Goal: Task Accomplishment & Management: Complete application form

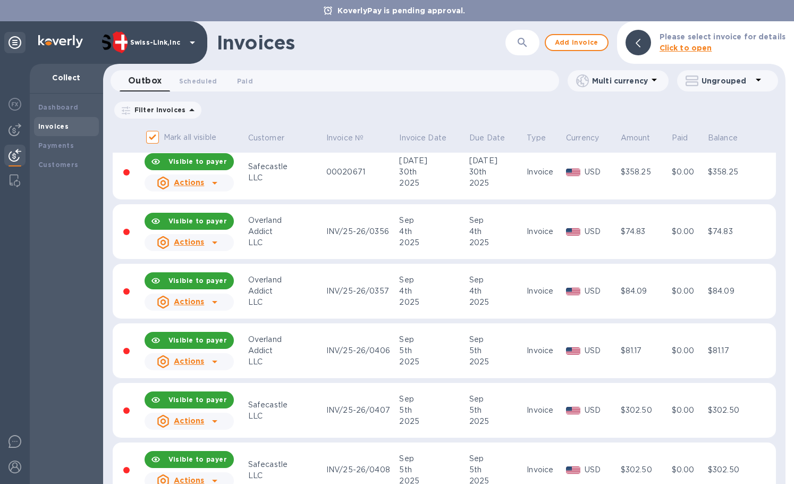
scroll to position [690, 0]
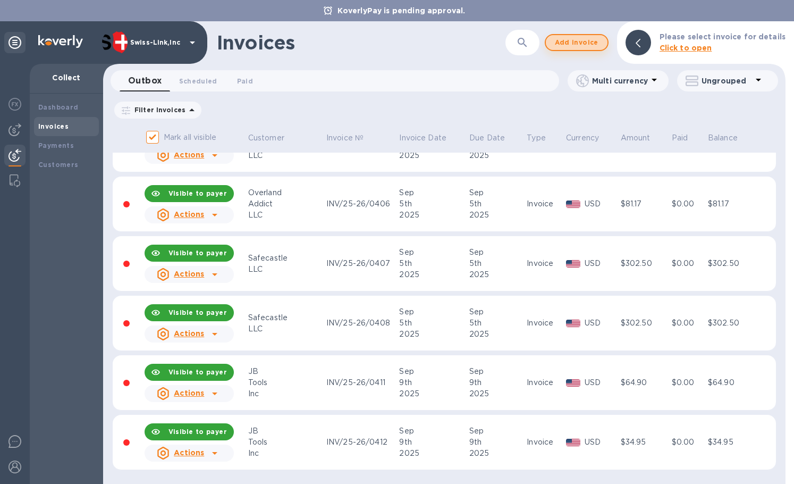
click at [589, 40] on span "Add invoice" at bounding box center [576, 42] width 45 height 13
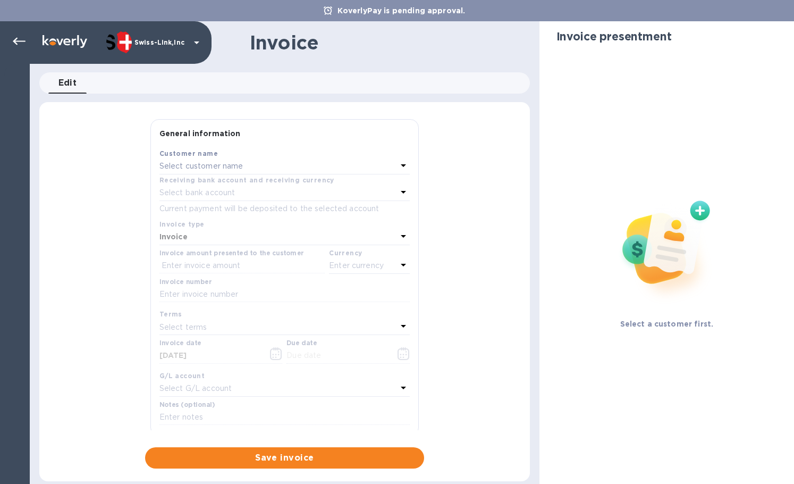
click at [206, 163] on p "Select customer name" at bounding box center [201, 165] width 84 height 11
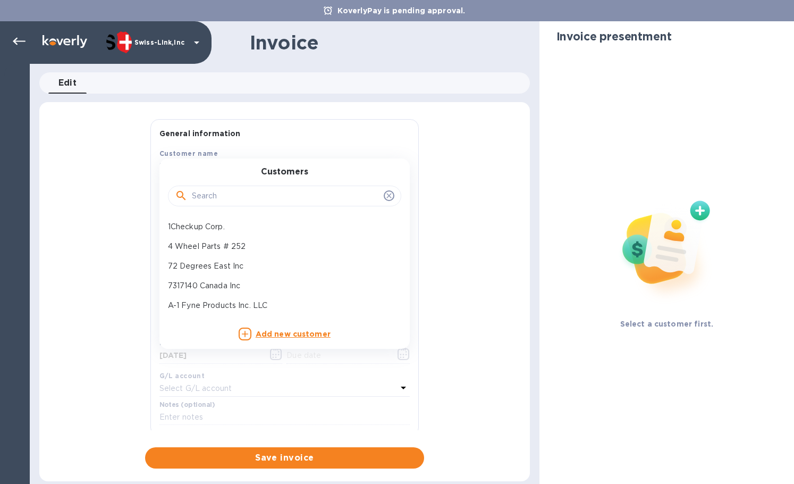
drag, startPoint x: 207, startPoint y: 188, endPoint x: 217, endPoint y: 196, distance: 13.3
click at [208, 190] on input "text" at bounding box center [286, 196] width 188 height 16
paste input "JB To"
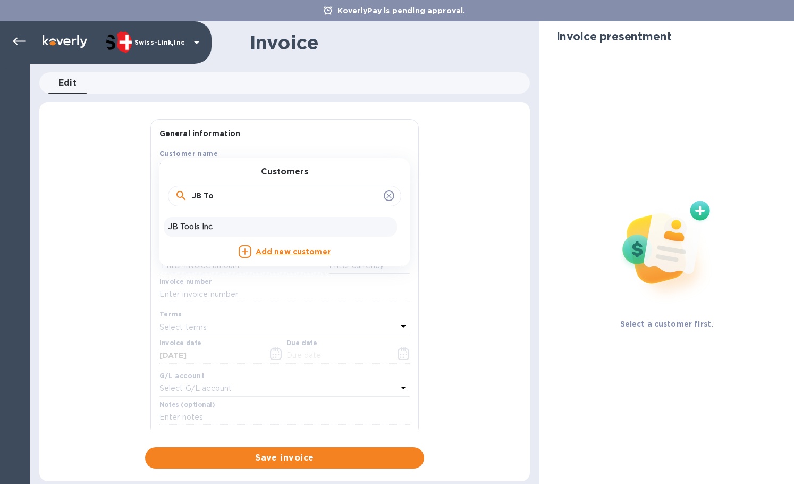
type input "JB To"
click at [226, 220] on div "JB Tools Inc" at bounding box center [280, 227] width 233 height 20
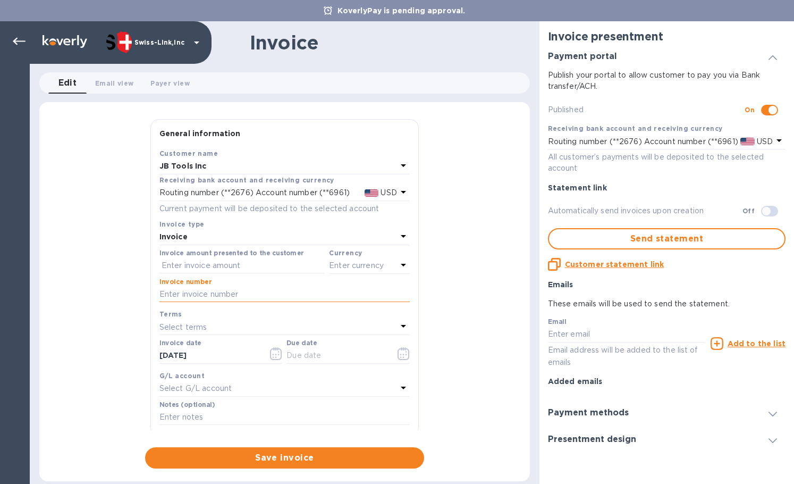
drag, startPoint x: 215, startPoint y: 292, endPoint x: 224, endPoint y: 290, distance: 8.8
click at [216, 292] on input "text" at bounding box center [284, 294] width 250 height 16
paste input "INV/25-26/0413"
type input "INV/25-26/0413"
drag, startPoint x: 239, startPoint y: 261, endPoint x: 262, endPoint y: 264, distance: 23.5
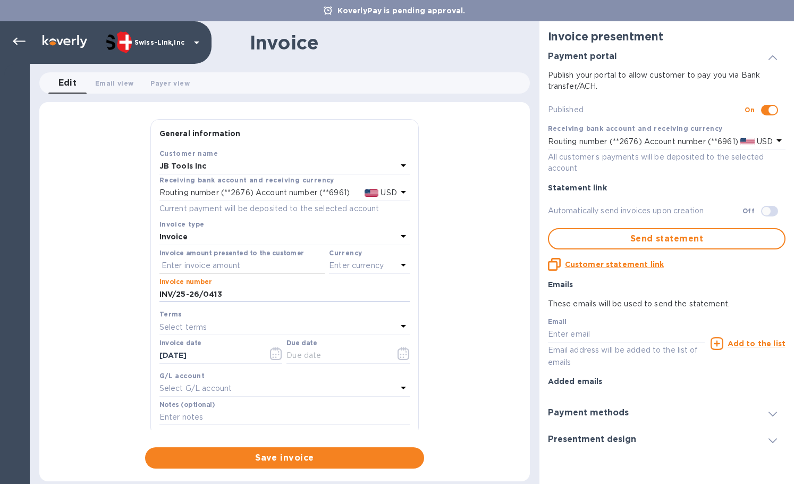
click at [239, 261] on input "text" at bounding box center [241, 266] width 165 height 16
paste input "34.95"
type input "34.95"
click at [360, 267] on p "Enter currency" at bounding box center [356, 265] width 55 height 11
click at [351, 288] on p "US Dollar" at bounding box center [352, 292] width 82 height 11
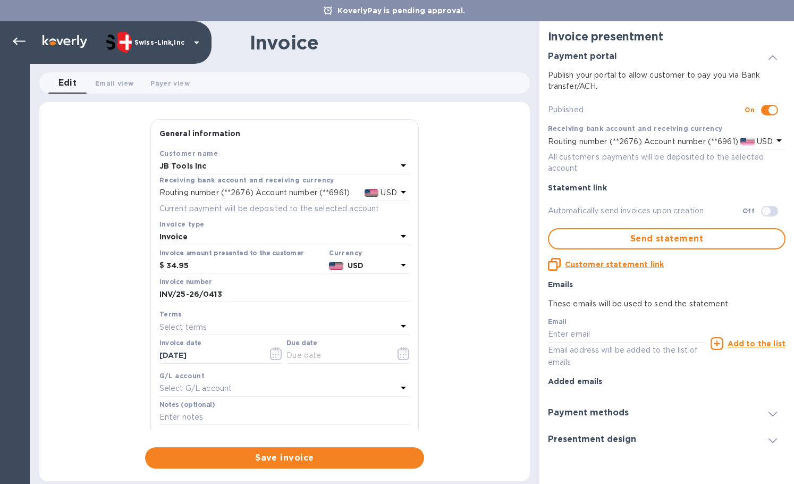
drag, startPoint x: 243, startPoint y: 352, endPoint x: 157, endPoint y: 346, distance: 86.2
click at [157, 346] on div "Invoice date [DATE]" at bounding box center [221, 352] width 128 height 31
click at [337, 362] on input "text" at bounding box center [336, 356] width 100 height 16
paste input "[DATE]"
type input "[DATE]"
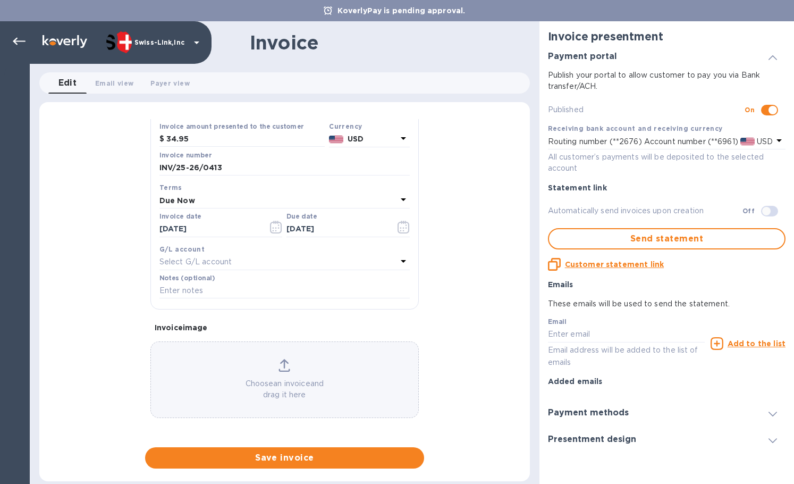
scroll to position [127, 0]
click at [225, 292] on input "text" at bounding box center [284, 290] width 250 height 16
paste input "BC-SWL-1276844"
type input "BC-SWL-1276844"
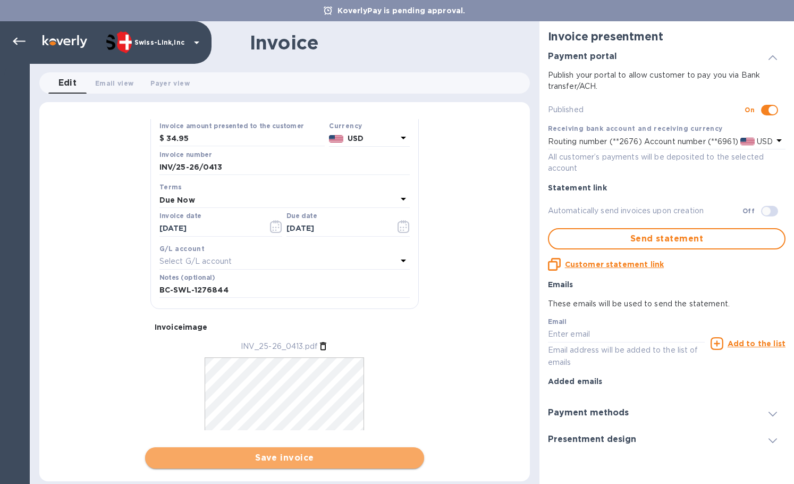
click at [316, 459] on span "Save invoice" at bounding box center [285, 457] width 262 height 13
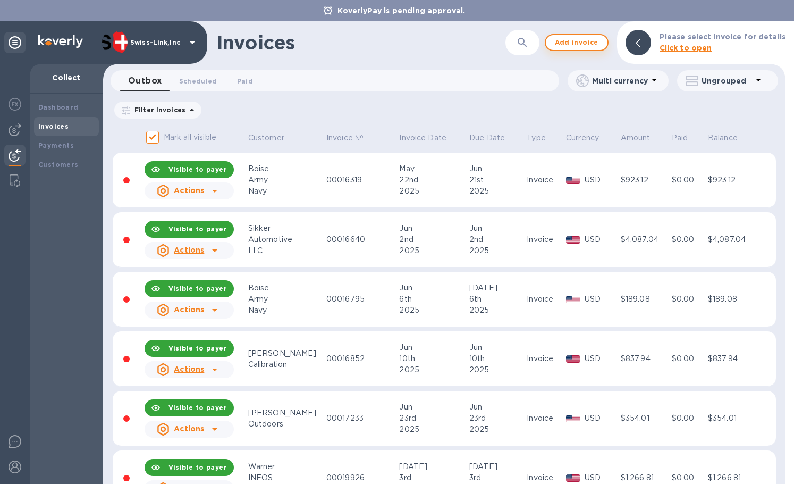
click at [583, 45] on span "Add invoice" at bounding box center [576, 42] width 45 height 13
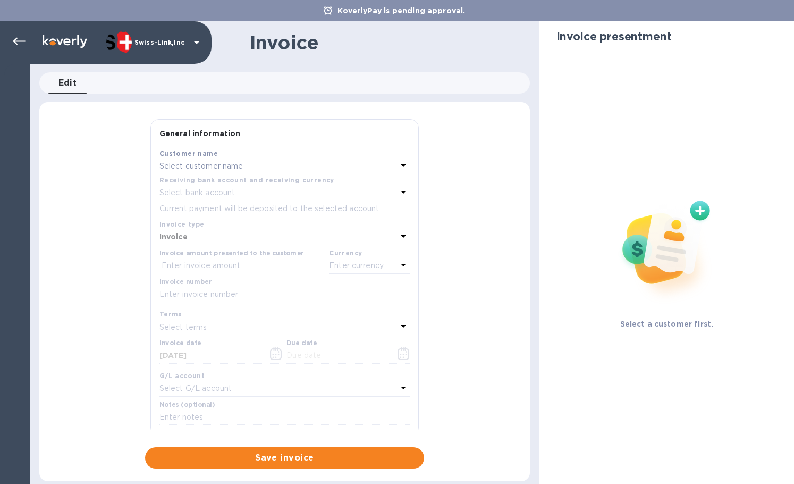
click at [232, 173] on div "Select customer name" at bounding box center [278, 166] width 238 height 15
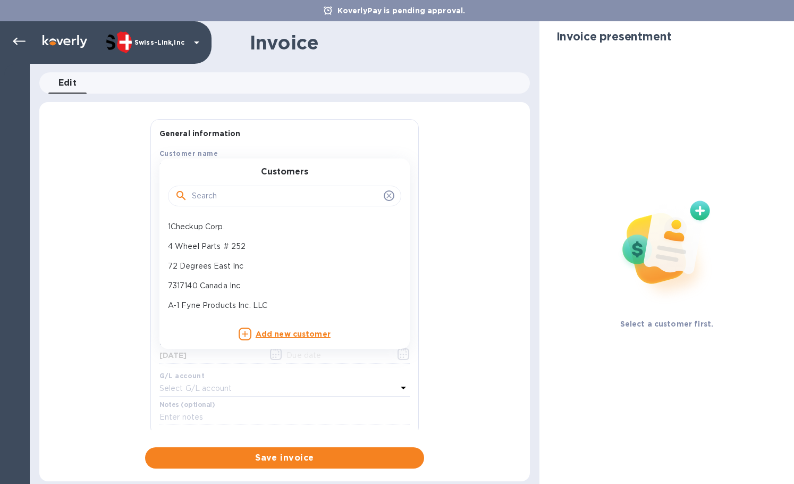
click at [232, 199] on input "text" at bounding box center [286, 196] width 188 height 16
paste input "JB To"
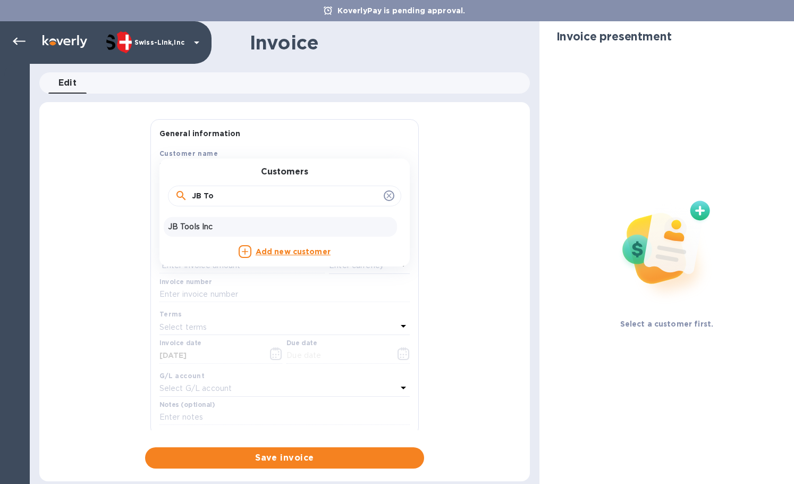
type input "JB To"
click at [250, 219] on div "JB Tools Inc" at bounding box center [280, 227] width 233 height 20
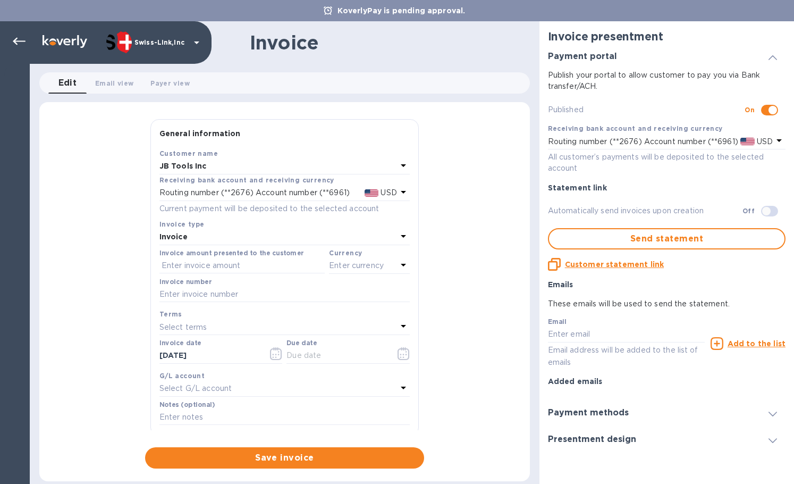
click at [227, 285] on div "Invoice number" at bounding box center [284, 290] width 250 height 24
click at [227, 291] on input "text" at bounding box center [284, 294] width 250 height 16
paste input "INV/25-26/0414"
type input "INV/25-26/0414"
drag, startPoint x: 253, startPoint y: 266, endPoint x: 276, endPoint y: 267, distance: 22.9
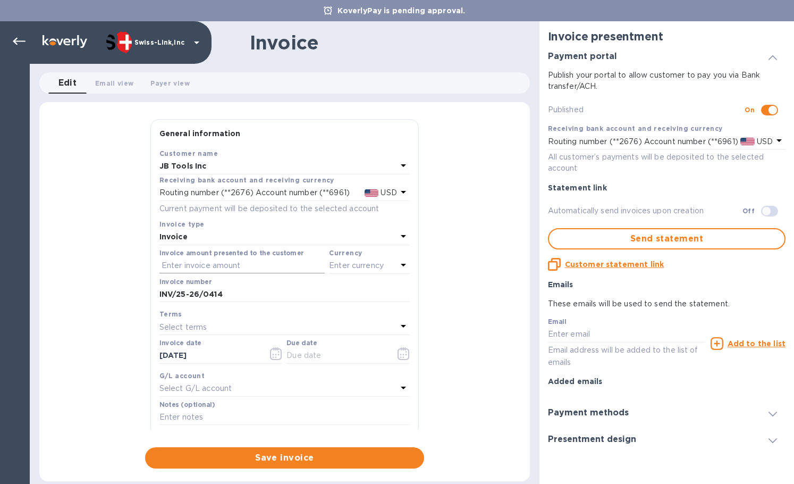
click at [253, 266] on input "text" at bounding box center [241, 266] width 165 height 16
paste input "34.95"
type input "34.95"
click at [359, 269] on p "Enter currency" at bounding box center [356, 265] width 55 height 11
click at [341, 297] on p "US Dollar" at bounding box center [352, 292] width 82 height 11
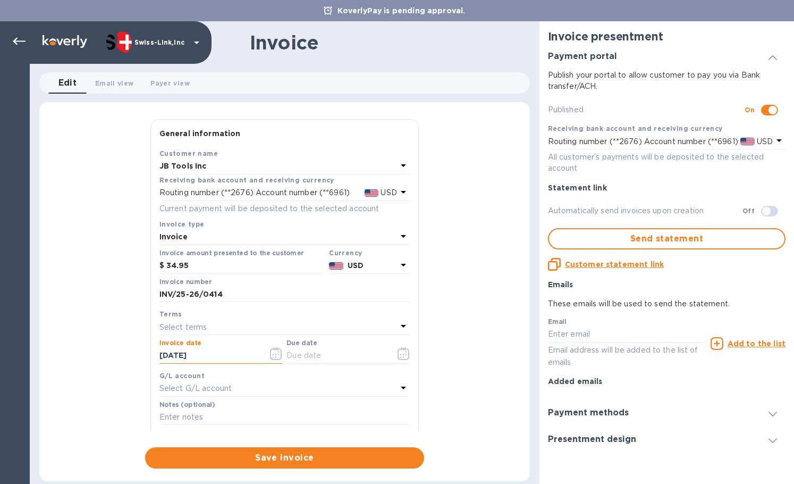
drag, startPoint x: 238, startPoint y: 348, endPoint x: 128, endPoint y: 346, distance: 110.5
click at [128, 346] on div "General information Save Customer name JB Tools Inc Receiving bank account and …" at bounding box center [284, 293] width 490 height 349
click at [320, 358] on input "text" at bounding box center [336, 356] width 100 height 16
paste input "[DATE]"
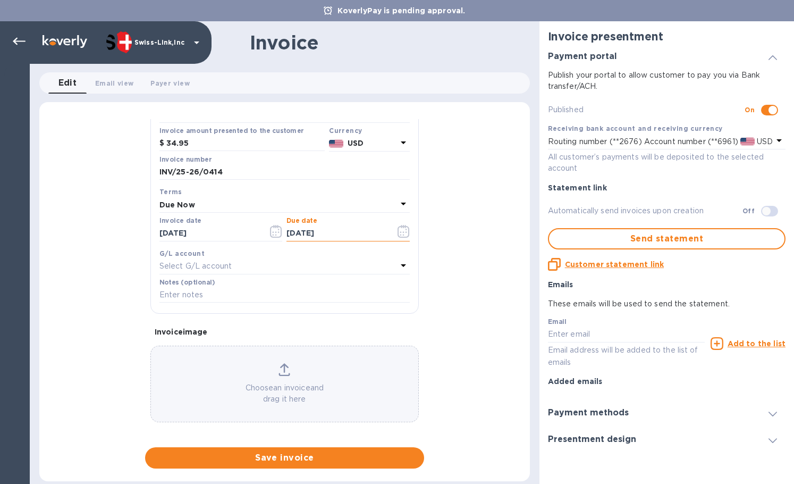
scroll to position [127, 0]
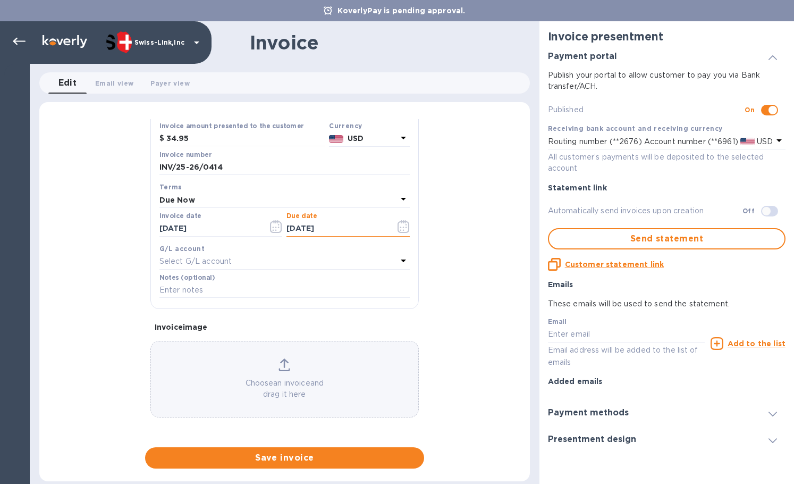
type input "[DATE]"
click at [224, 296] on input "text" at bounding box center [284, 290] width 250 height 16
paste input "BC-SWL-1269947"
type input "BC-SWL-1269947"
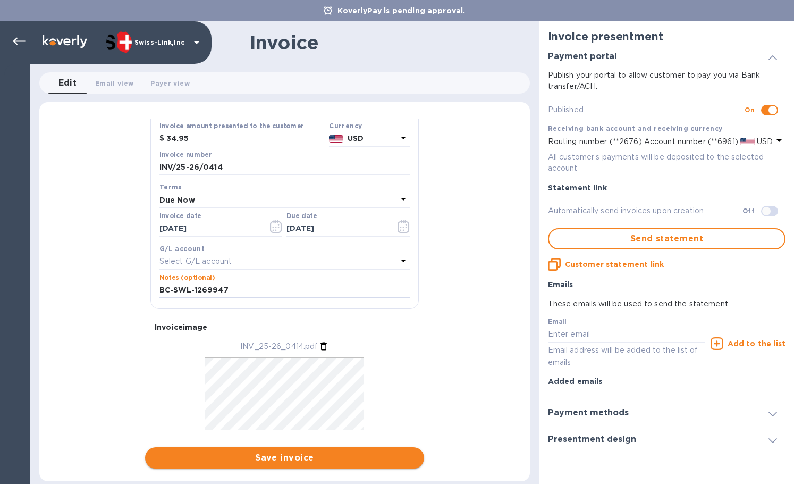
click at [298, 450] on button "Save invoice" at bounding box center [284, 457] width 279 height 21
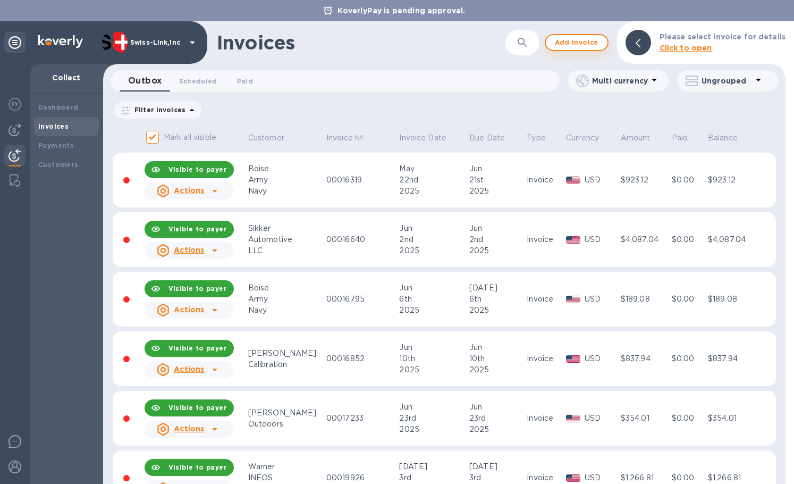
click at [582, 43] on span "Add invoice" at bounding box center [576, 42] width 45 height 13
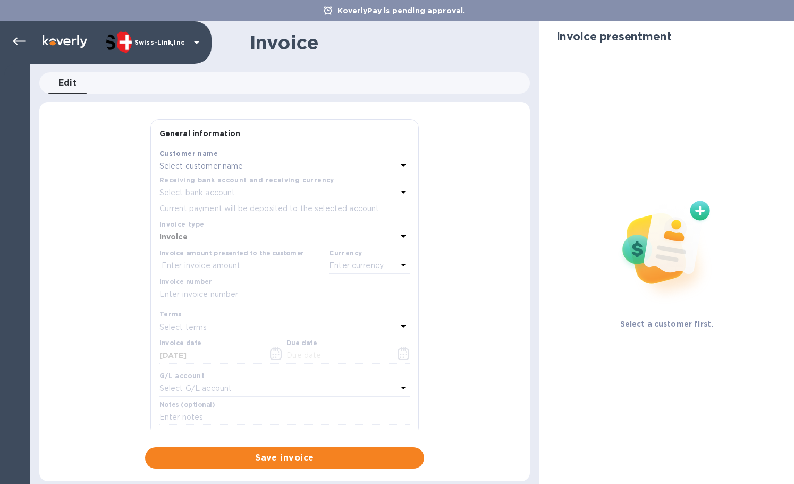
click at [224, 166] on p "Select customer name" at bounding box center [201, 165] width 84 height 11
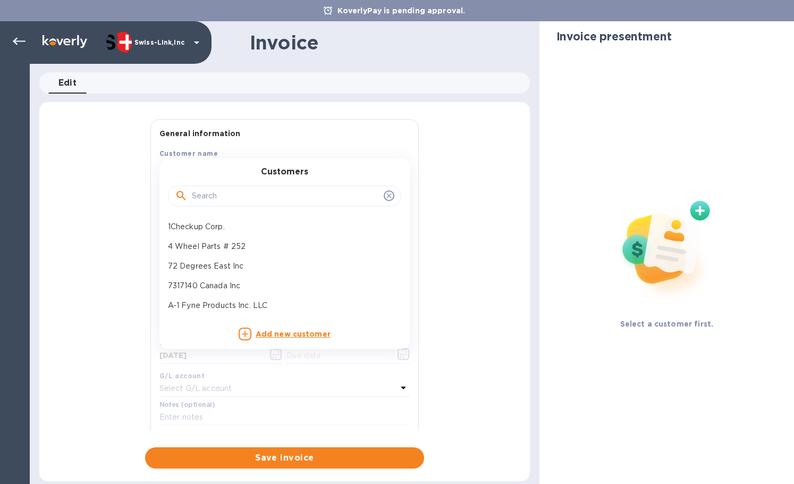
click at [222, 187] on div at bounding box center [284, 195] width 233 height 21
click at [223, 196] on input "text" at bounding box center [286, 196] width 188 height 16
paste input "JB Tools Inc"
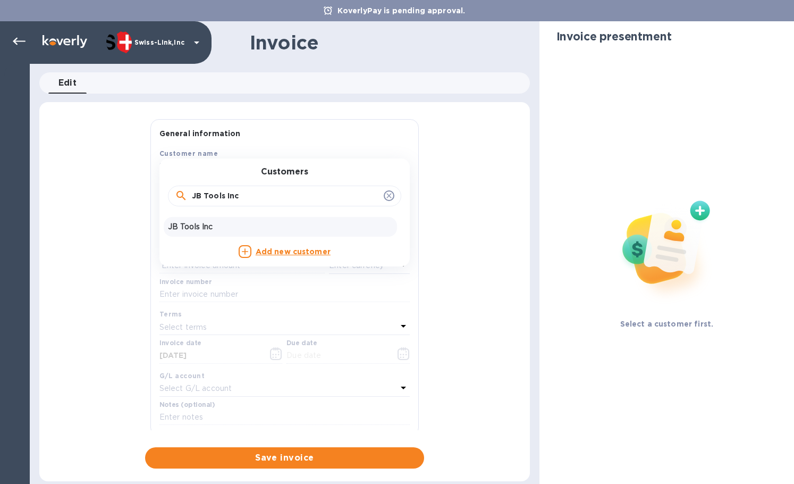
type input "JB Tools Inc"
click at [232, 223] on p "JB Tools Inc" at bounding box center [280, 226] width 225 height 11
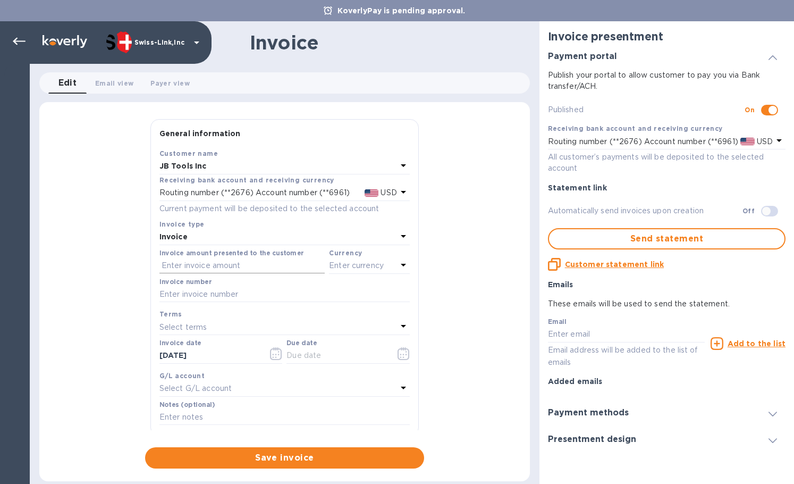
click at [240, 261] on input "text" at bounding box center [241, 266] width 165 height 16
paste input "34.95"
type input "34.95"
drag, startPoint x: 262, startPoint y: 291, endPoint x: 292, endPoint y: 284, distance: 30.7
click at [262, 291] on input "text" at bounding box center [284, 294] width 250 height 16
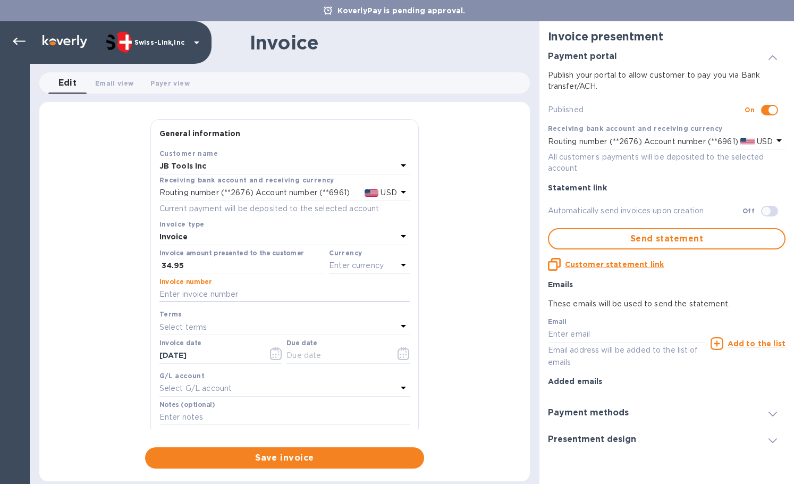
paste input "INV/25-26/0415"
type input "INV/25-26/0415"
click at [377, 263] on p "Enter currency" at bounding box center [356, 265] width 55 height 11
click at [333, 285] on div "US Dollar" at bounding box center [352, 292] width 86 height 15
drag, startPoint x: 229, startPoint y: 355, endPoint x: 139, endPoint y: 356, distance: 90.3
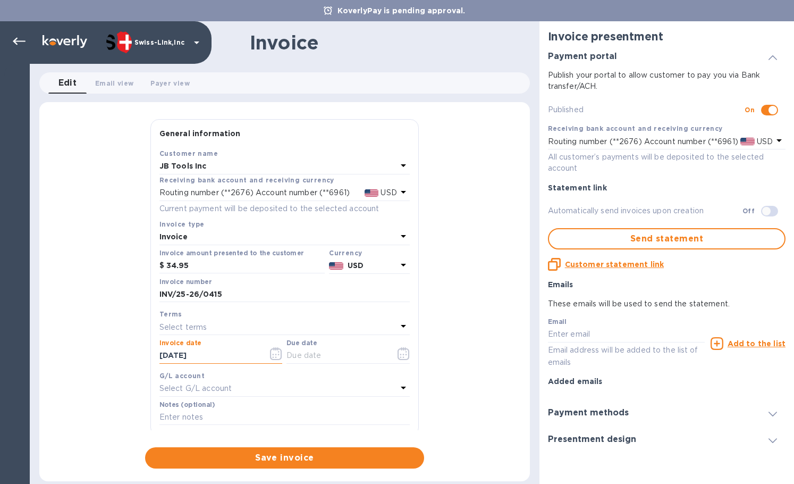
click at [139, 356] on div "General information Save Customer name JB Tools Inc Receiving bank account and …" at bounding box center [284, 293] width 490 height 349
click at [302, 350] on input "text" at bounding box center [336, 356] width 100 height 16
paste input "[DATE]"
type input "[DATE]"
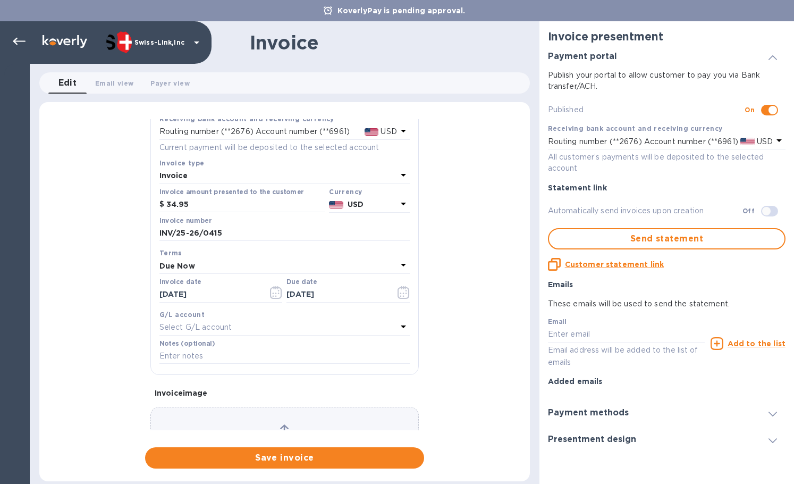
scroll to position [127, 0]
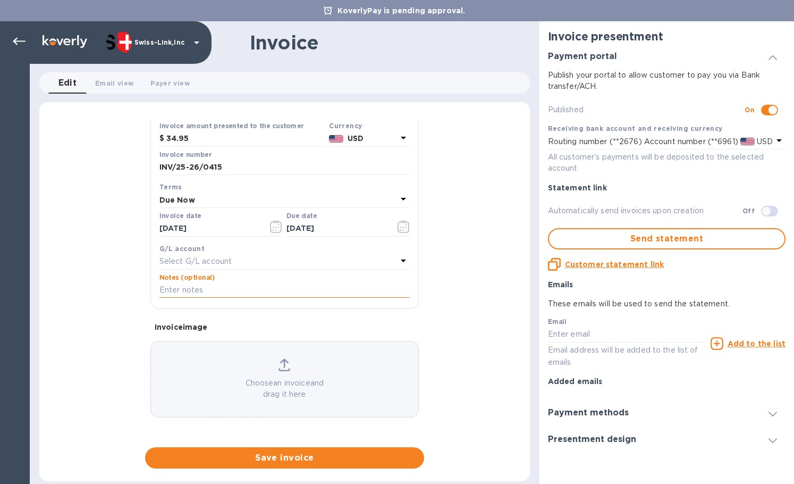
click at [209, 293] on input "text" at bounding box center [284, 290] width 250 height 16
paste input "BC-SWL-1269051"
type input "BC-SWL-1269051"
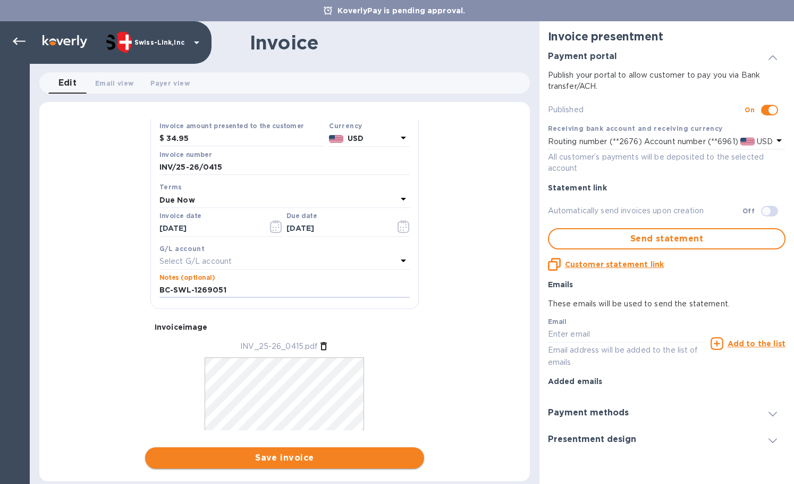
click at [307, 457] on span "Save invoice" at bounding box center [285, 457] width 262 height 13
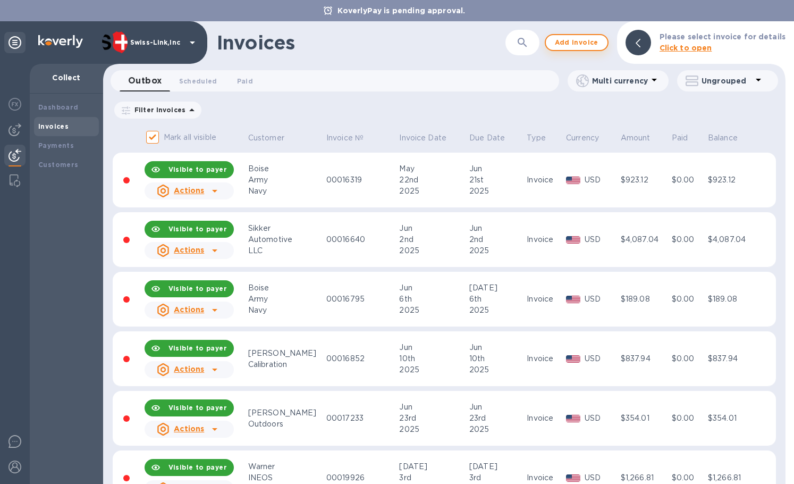
click at [568, 47] on span "Add invoice" at bounding box center [576, 42] width 45 height 13
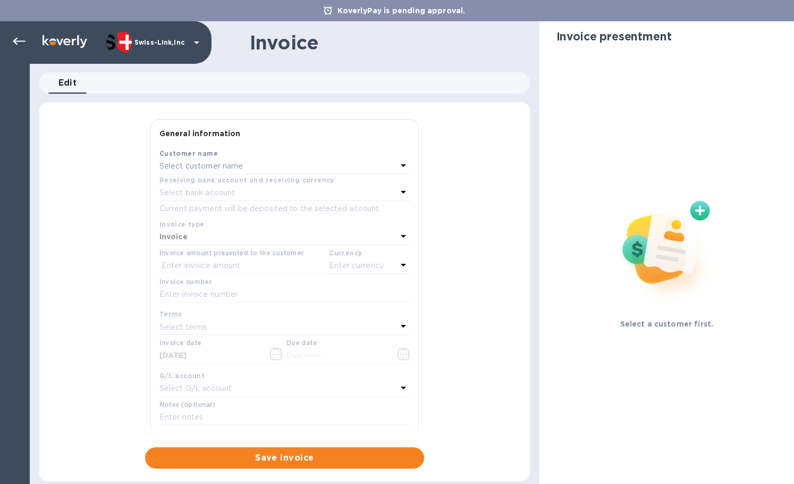
click at [213, 167] on p "Select customer name" at bounding box center [201, 165] width 84 height 11
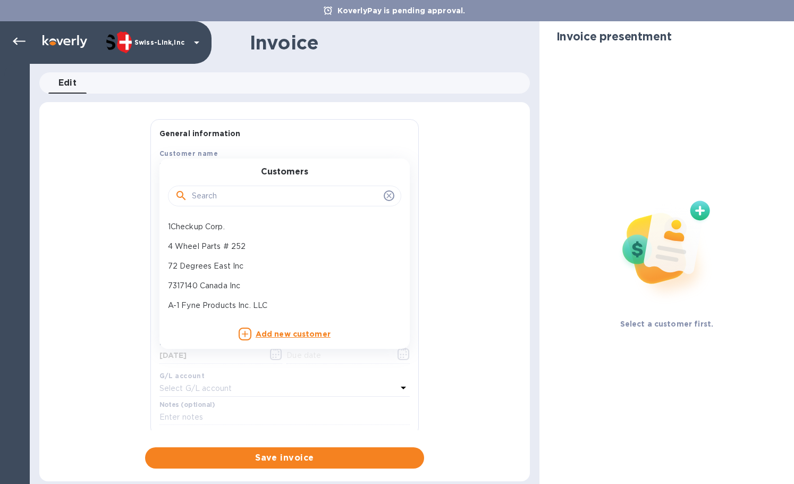
click at [222, 192] on input "text" at bounding box center [286, 196] width 188 height 16
paste input "JB Tools Inc"
type input "JB Tools Inc"
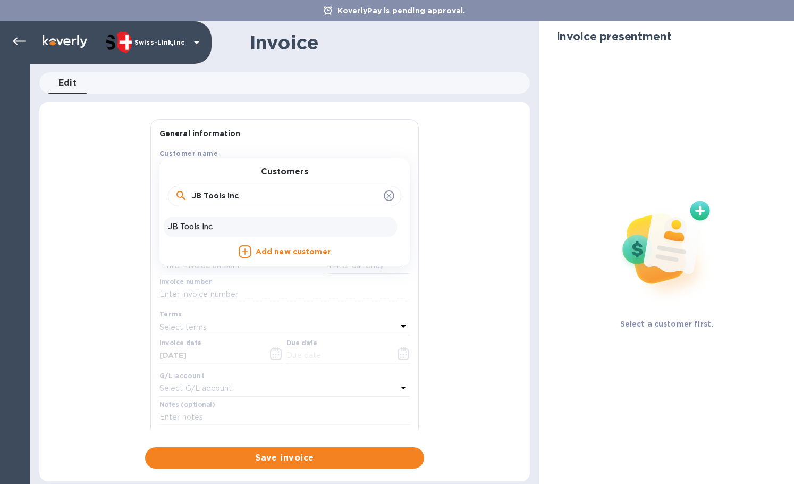
click at [231, 223] on p "JB Tools Inc" at bounding box center [280, 226] width 225 height 11
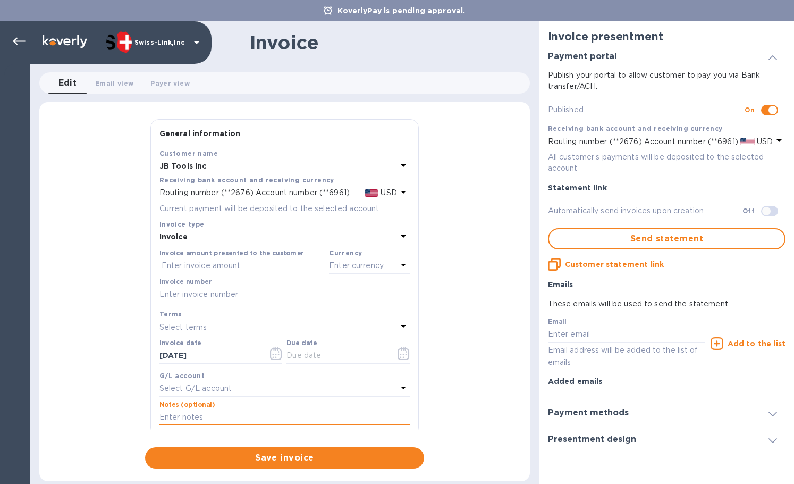
click at [215, 419] on input "text" at bounding box center [284, 417] width 250 height 16
paste input "BC-SWL-1273127"
type input "BC-SWL-1273127"
click at [222, 293] on input "text" at bounding box center [284, 294] width 250 height 16
paste input "INV/25-26/0416"
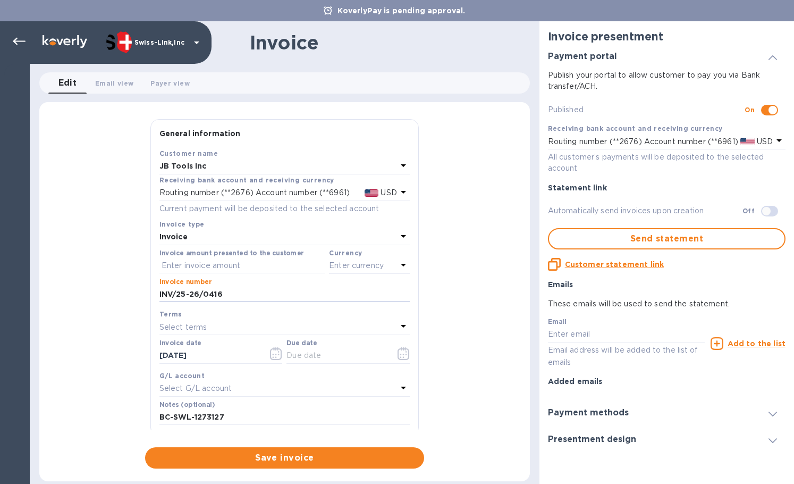
type input "INV/25-26/0416"
click at [220, 270] on input "text" at bounding box center [241, 266] width 165 height 16
paste input "222.50"
type input "222.50"
click at [360, 267] on p "Enter currency" at bounding box center [356, 265] width 55 height 11
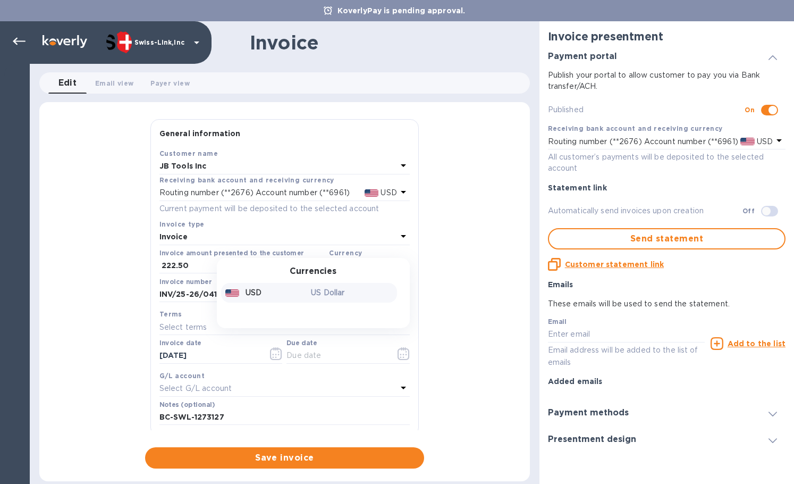
click at [321, 289] on p "US Dollar" at bounding box center [352, 292] width 82 height 11
drag, startPoint x: 208, startPoint y: 359, endPoint x: 124, endPoint y: 353, distance: 84.7
click at [123, 353] on div "General information Save Customer name JB Tools Inc Receiving bank account and …" at bounding box center [284, 293] width 490 height 349
click at [340, 353] on input "text" at bounding box center [336, 356] width 100 height 16
paste input "[DATE]"
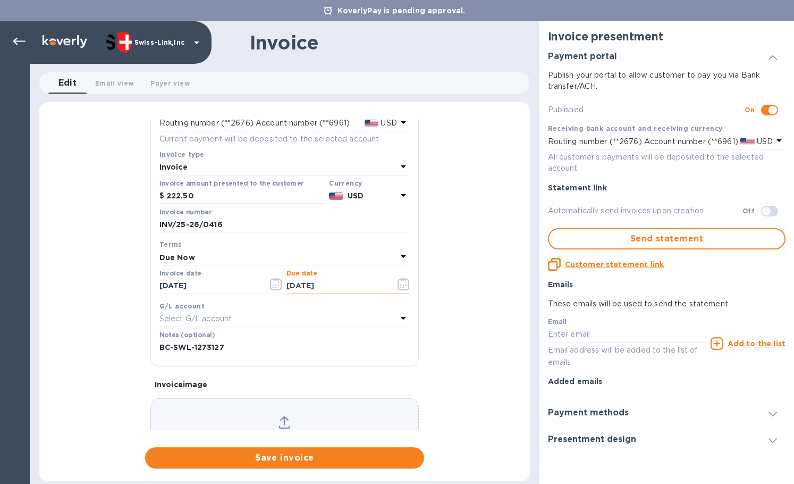
scroll to position [127, 0]
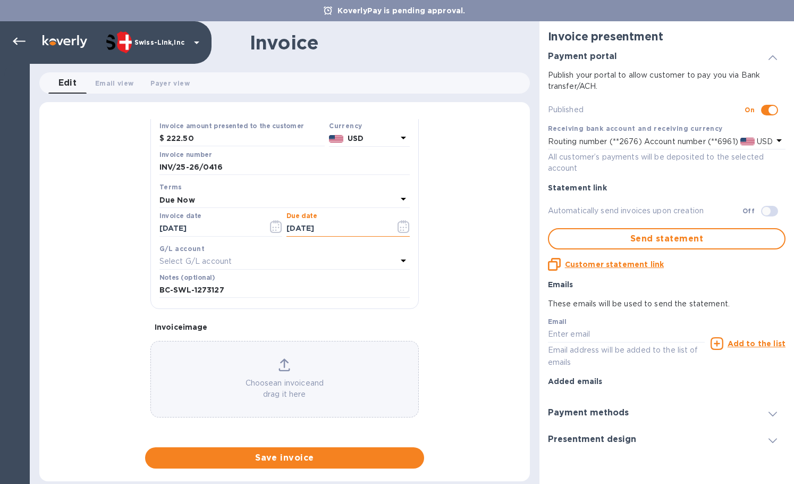
type input "[DATE]"
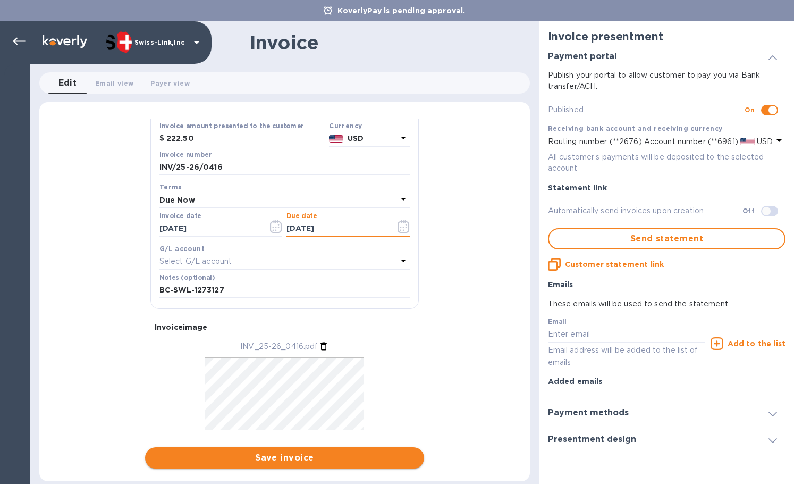
click at [261, 461] on span "Save invoice" at bounding box center [285, 457] width 262 height 13
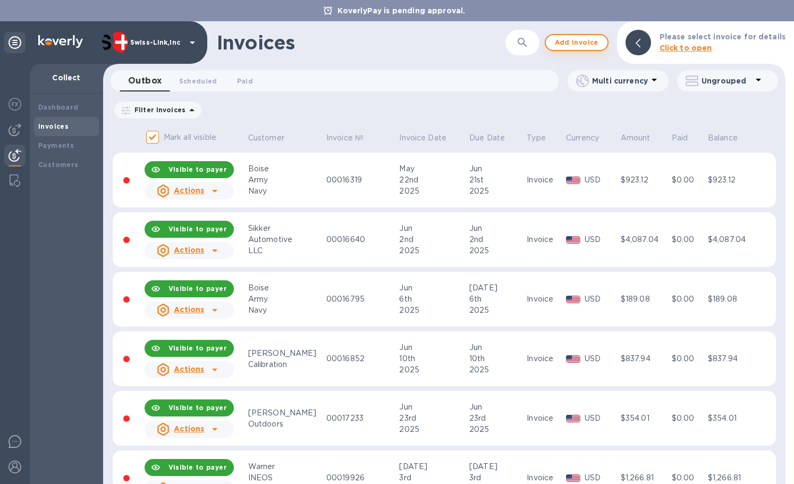
click at [562, 37] on span "Add invoice" at bounding box center [576, 42] width 45 height 13
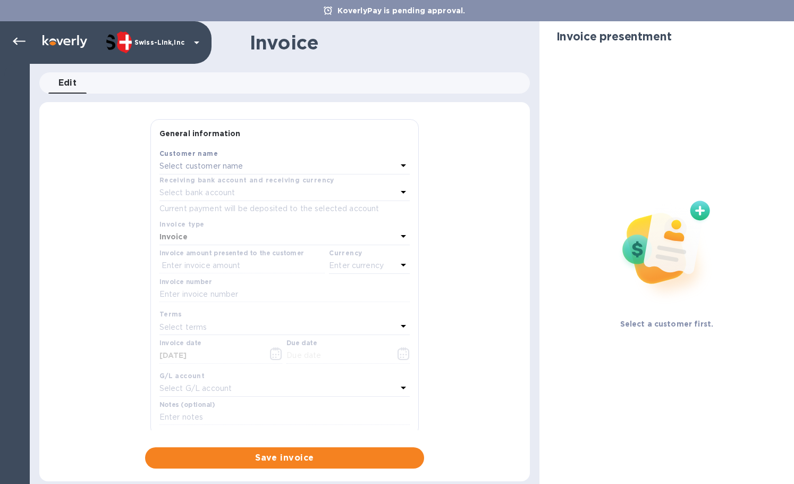
click at [221, 167] on p "Select customer name" at bounding box center [201, 165] width 84 height 11
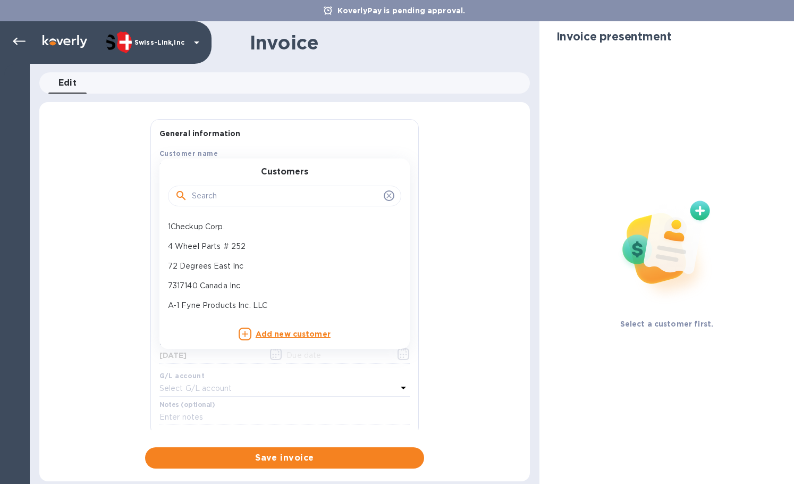
click at [224, 201] on input "text" at bounding box center [286, 196] width 188 height 16
paste input "JB Tools Inc"
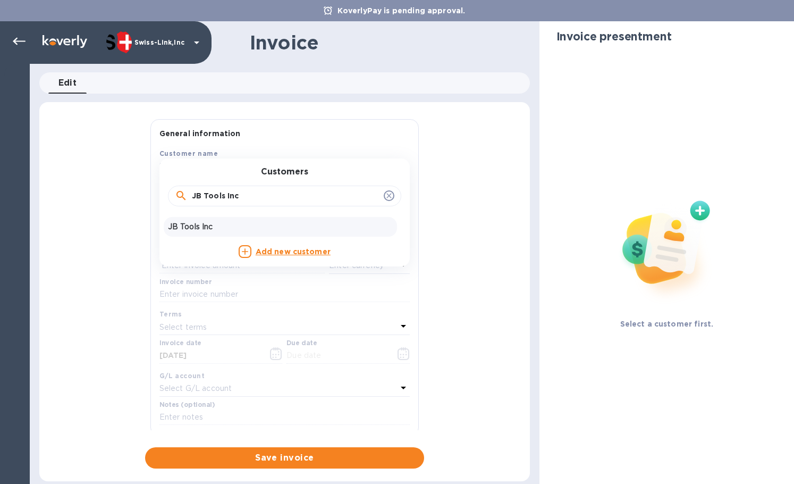
type input "JB Tools Inc"
click at [226, 222] on p "JB Tools Inc" at bounding box center [280, 226] width 225 height 11
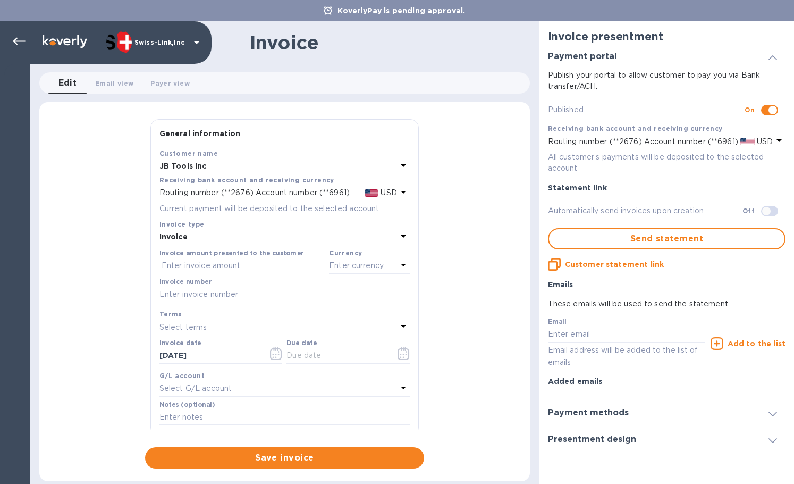
drag, startPoint x: 235, startPoint y: 295, endPoint x: 273, endPoint y: 295, distance: 38.3
click at [235, 295] on input "text" at bounding box center [284, 294] width 250 height 16
paste input "INV/25-26/0417"
type input "INV/25-26/0417"
drag, startPoint x: 242, startPoint y: 266, endPoint x: 320, endPoint y: 270, distance: 78.2
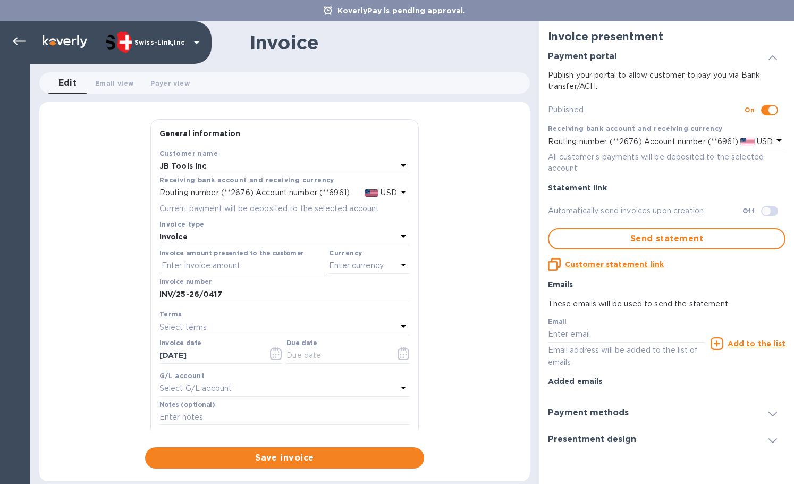
click at [242, 266] on input "text" at bounding box center [241, 266] width 165 height 16
paste input "65.00"
type input "65.00"
click at [359, 267] on p "Enter currency" at bounding box center [356, 265] width 55 height 11
click at [309, 299] on div "US Dollar" at bounding box center [352, 292] width 86 height 15
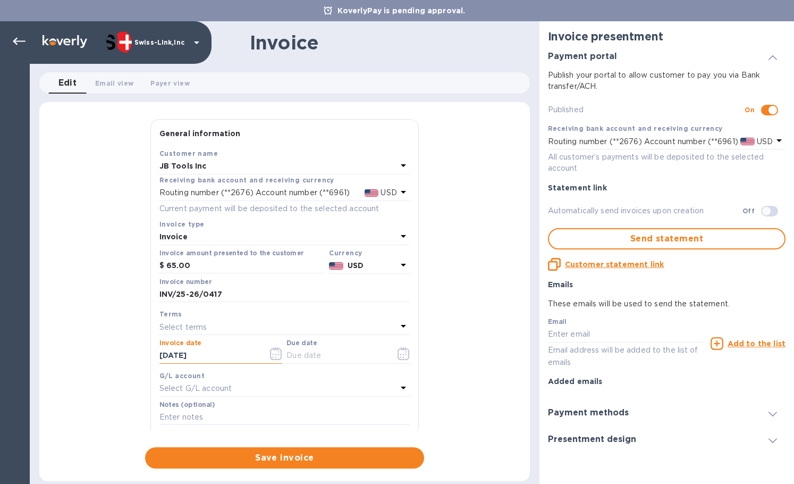
drag, startPoint x: 235, startPoint y: 353, endPoint x: 272, endPoint y: 354, distance: 36.7
click at [97, 351] on div "General information Save Customer name JB Tools Inc Receiving bank account and …" at bounding box center [284, 293] width 490 height 349
click at [313, 351] on input "text" at bounding box center [336, 356] width 100 height 16
paste input "[DATE]"
type input "[DATE]"
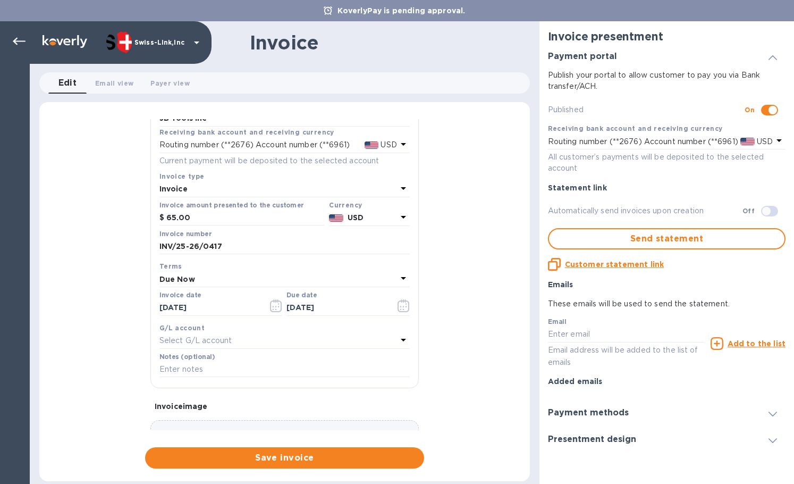
scroll to position [106, 0]
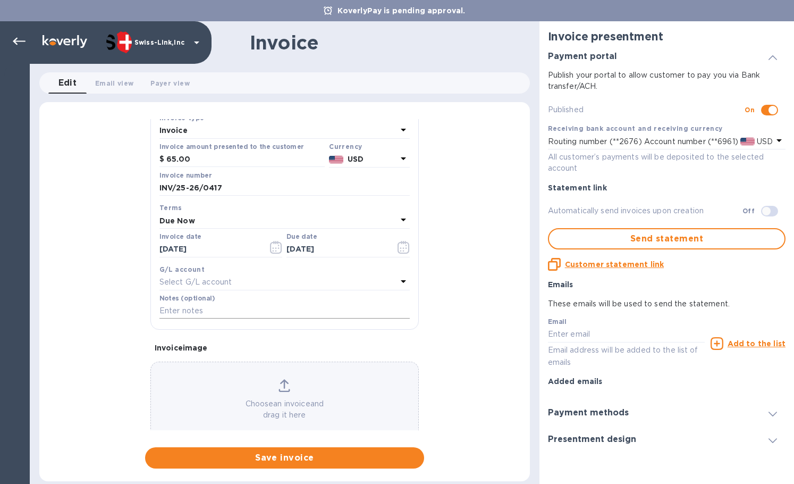
click at [221, 312] on input "text" at bounding box center [284, 311] width 250 height 16
paste input "BC-SWL-1273958"
type input "BC-SWL-1273958"
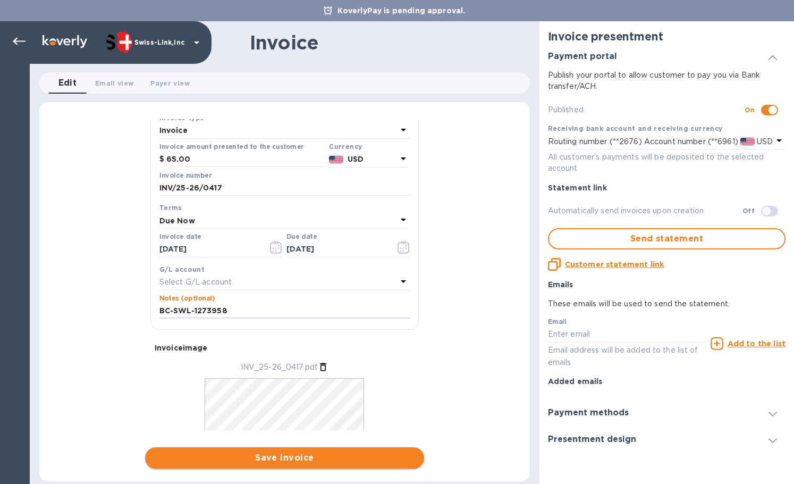
click at [294, 460] on span "Save invoice" at bounding box center [285, 457] width 262 height 13
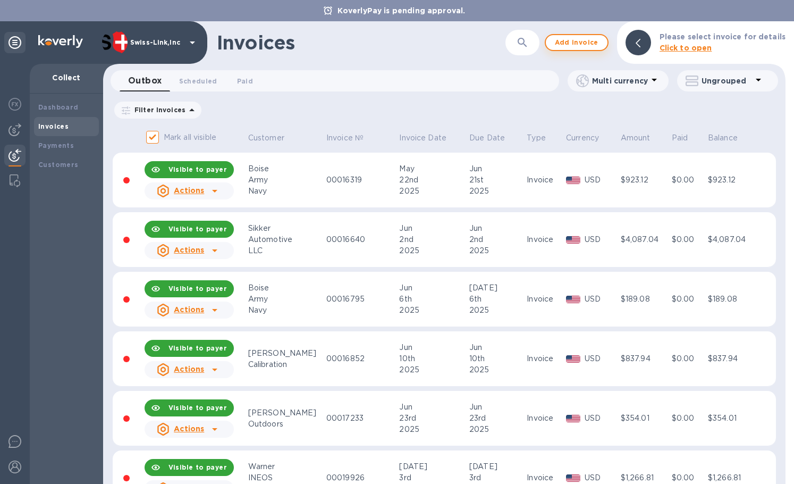
click at [574, 43] on span "Add invoice" at bounding box center [576, 42] width 45 height 13
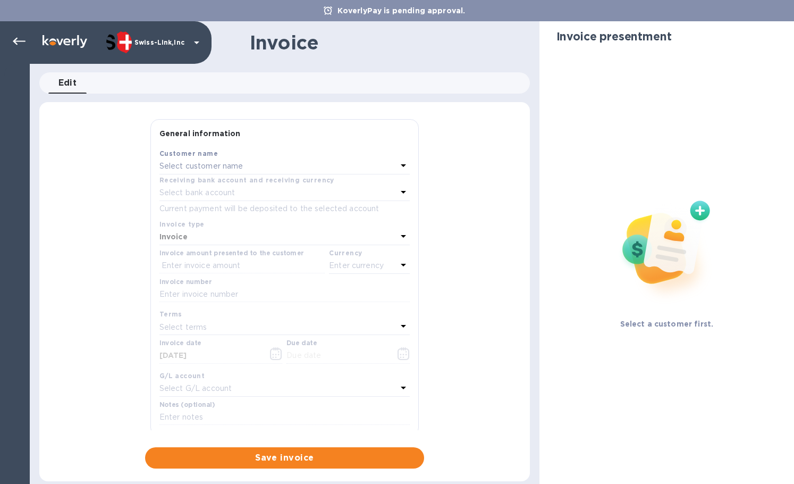
click at [213, 168] on p "Select customer name" at bounding box center [201, 165] width 84 height 11
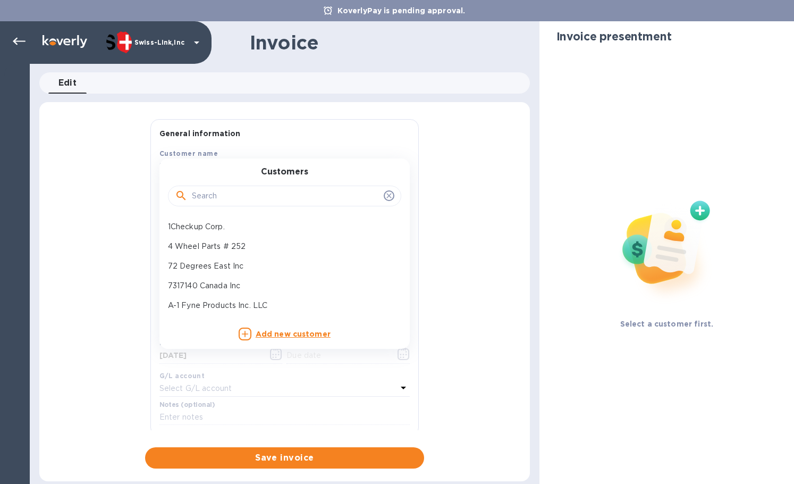
click at [221, 193] on input "text" at bounding box center [286, 196] width 188 height 16
paste input "JB Tools Inc"
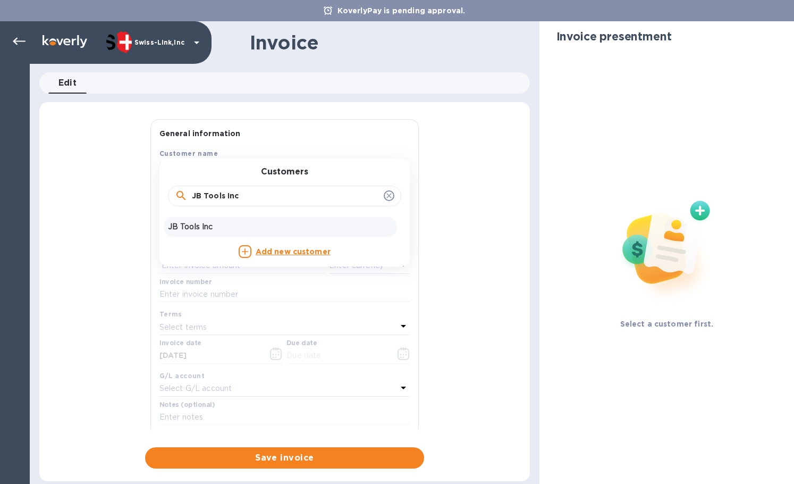
type input "JB Tools Inc"
click at [221, 222] on p "JB Tools Inc" at bounding box center [280, 226] width 225 height 11
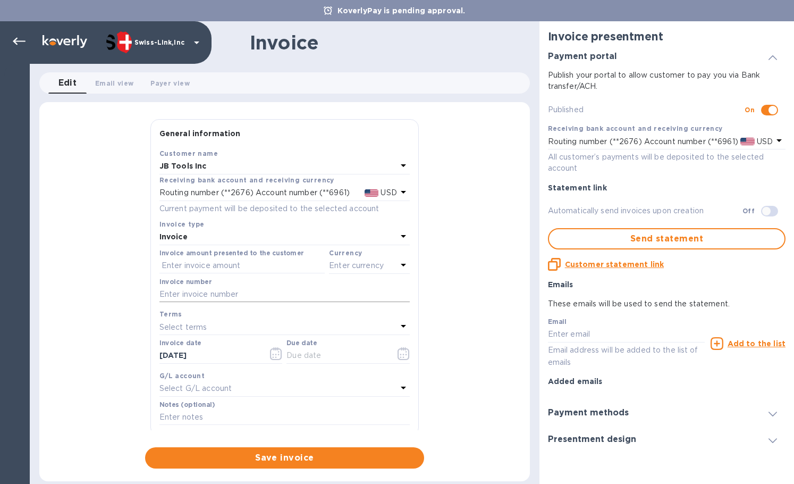
click at [211, 298] on input "text" at bounding box center [284, 294] width 250 height 16
paste input "INV/25-26/0418"
type input "INV/25-26/0418"
drag, startPoint x: 228, startPoint y: 270, endPoint x: 320, endPoint y: 268, distance: 91.9
click at [228, 269] on input "text" at bounding box center [241, 266] width 165 height 16
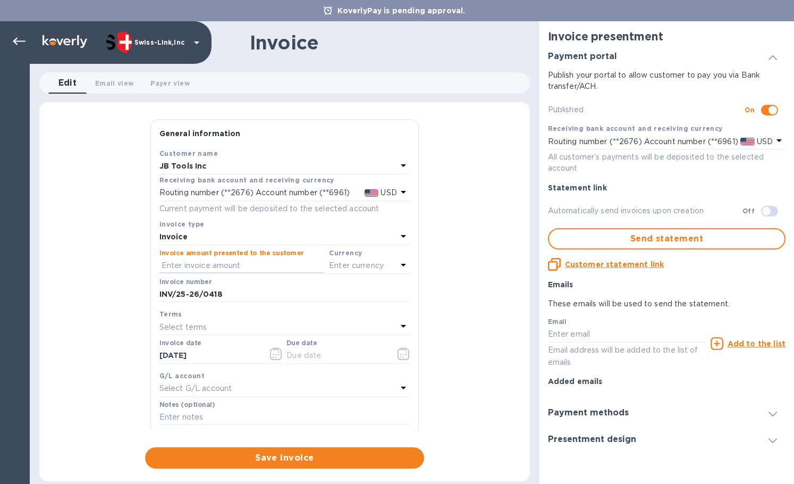
paste input "65.00"
type input "65.00"
click at [363, 267] on p "Enter currency" at bounding box center [356, 265] width 55 height 11
click at [287, 290] on div "USD" at bounding box center [266, 292] width 86 height 15
drag, startPoint x: 236, startPoint y: 356, endPoint x: 162, endPoint y: 352, distance: 75.0
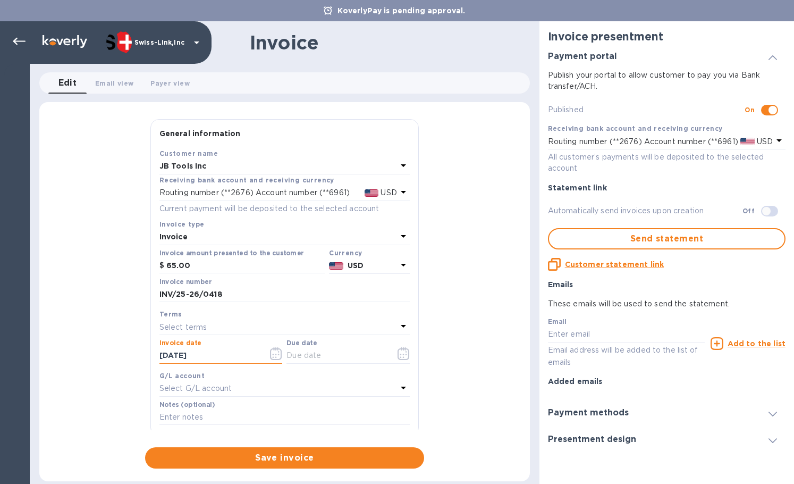
click at [158, 353] on div "Invoice date [DATE]" at bounding box center [221, 352] width 128 height 31
click at [317, 359] on input "text" at bounding box center [336, 356] width 100 height 16
paste input "[DATE]"
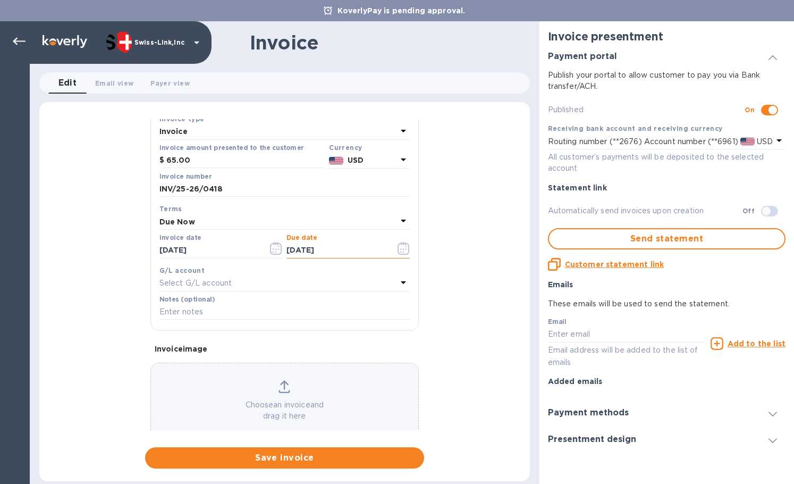
scroll to position [127, 0]
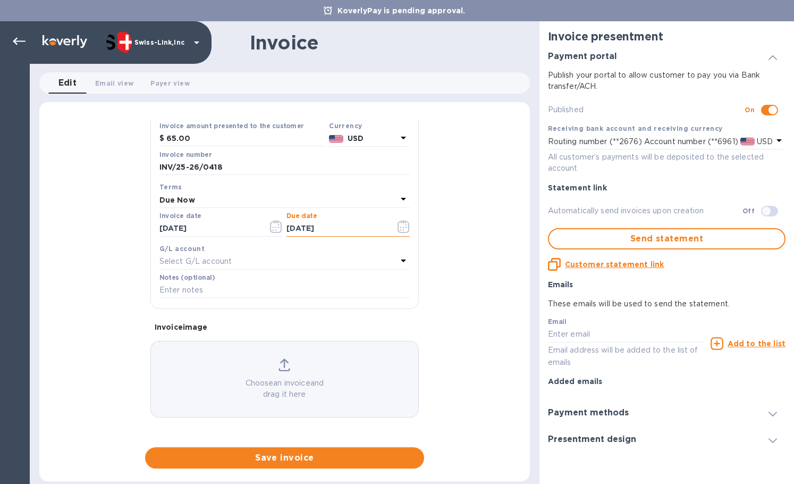
type input "[DATE]"
click at [241, 294] on input "text" at bounding box center [284, 290] width 250 height 16
paste input "BC-SWL-1269371"
type input "BC-SWL-1269371"
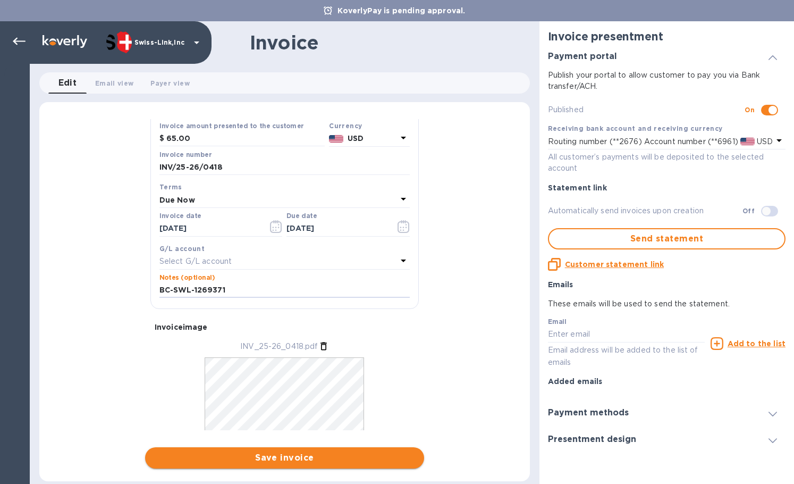
click at [267, 452] on span "Save invoice" at bounding box center [285, 457] width 262 height 13
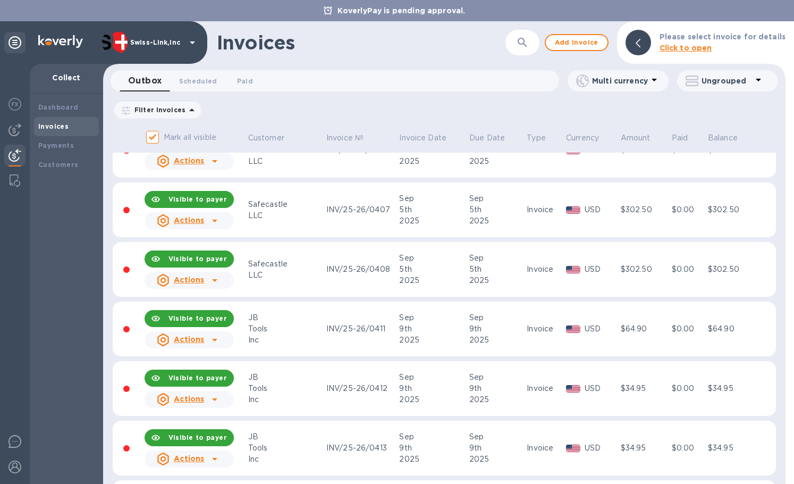
scroll to position [1047, 0]
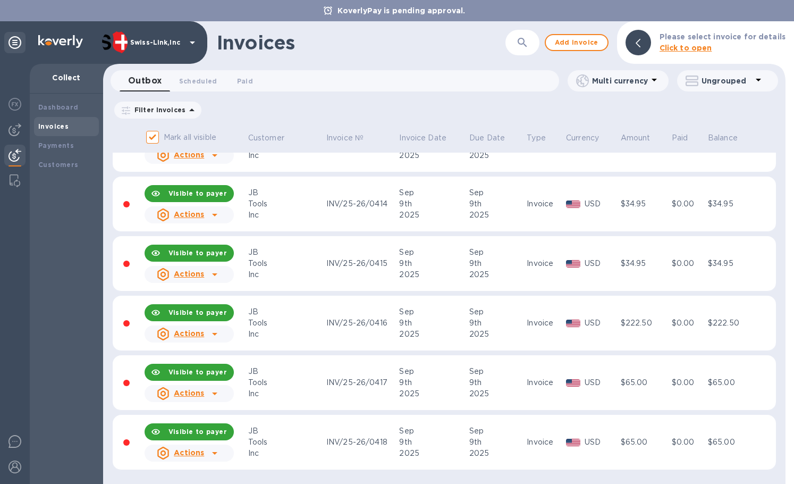
click at [219, 394] on icon at bounding box center [214, 393] width 13 height 13
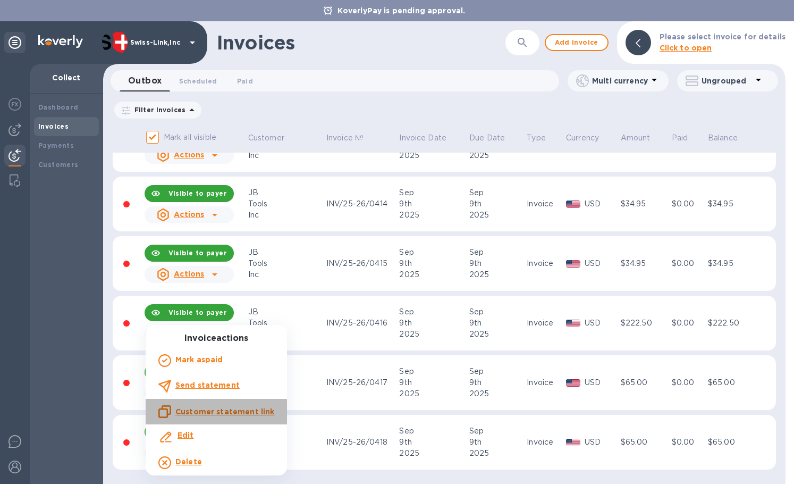
click at [240, 409] on u "Customer statement link" at bounding box center [224, 411] width 99 height 9
